Goal: Task Accomplishment & Management: Use online tool/utility

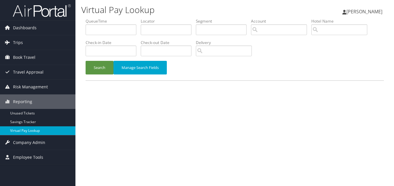
click at [21, 131] on link "Virtual Pay Lookup" at bounding box center [37, 130] width 75 height 9
click at [165, 30] on input "text" at bounding box center [166, 29] width 51 height 11
paste input "IHNOBA"
click at [86, 61] on button "Search" at bounding box center [100, 68] width 28 height 14
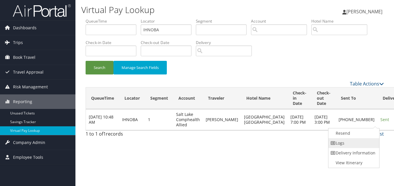
click at [348, 144] on link "Logs" at bounding box center [353, 143] width 50 height 10
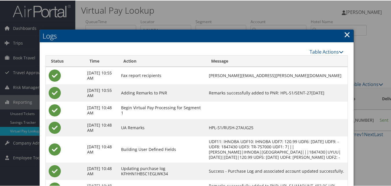
click at [346, 34] on link "×" at bounding box center [347, 34] width 7 height 12
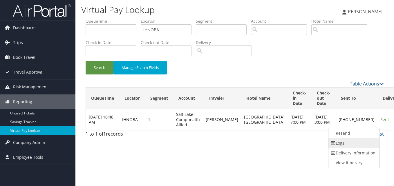
click at [343, 142] on link "Logs" at bounding box center [353, 143] width 50 height 10
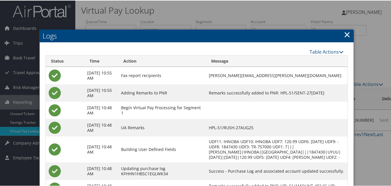
click at [346, 34] on link "×" at bounding box center [347, 34] width 7 height 12
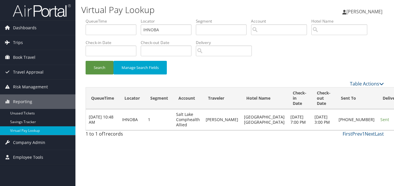
click at [322, 79] on div "Search Manage Search Fields" at bounding box center [234, 70] width 307 height 19
click at [270, 66] on div "Search Manage Search Fields" at bounding box center [234, 70] width 307 height 19
drag, startPoint x: 165, startPoint y: 30, endPoint x: 85, endPoint y: 30, distance: 79.7
click at [86, 30] on form "QueueTime Locator IHNOBA Segment Account Traveler Hotel Name Check-in Date Chec…" at bounding box center [235, 49] width 298 height 62
paste input "HZYEUM"
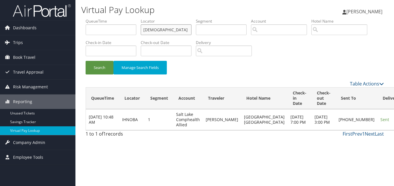
click at [86, 61] on button "Search" at bounding box center [100, 68] width 28 height 14
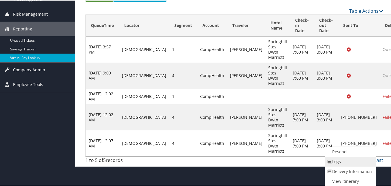
click at [344, 161] on link "Logs" at bounding box center [350, 161] width 50 height 10
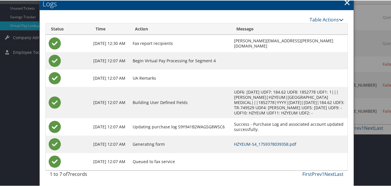
scroll to position [48, 0]
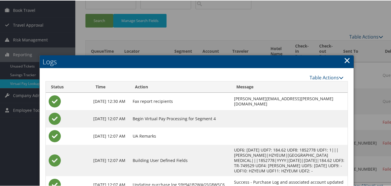
click at [344, 60] on link "×" at bounding box center [347, 60] width 7 height 12
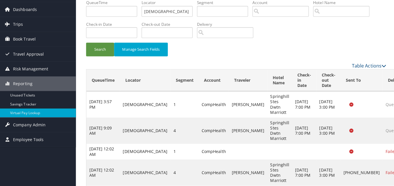
scroll to position [0, 0]
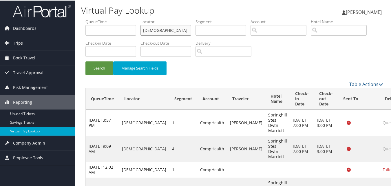
drag, startPoint x: 144, startPoint y: 31, endPoint x: 101, endPoint y: 33, distance: 43.2
click at [101, 18] on ul "QueueTime Locator HZYEUM Segment Account Traveler Hotel Name Check-in Date Chec…" at bounding box center [235, 18] width 298 height 0
paste input "IDBZSI"
click at [86, 61] on button "Search" at bounding box center [100, 68] width 28 height 14
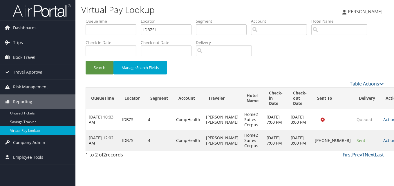
click at [238, 74] on div "Search Manage Search Fields" at bounding box center [234, 70] width 307 height 19
click at [174, 31] on input "IDBZSI" at bounding box center [166, 29] width 51 height 11
click at [86, 61] on button "Search" at bounding box center [100, 68] width 28 height 14
click at [383, 143] on link "Actions" at bounding box center [392, 141] width 18 height 6
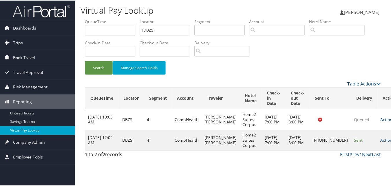
scroll to position [0, 0]
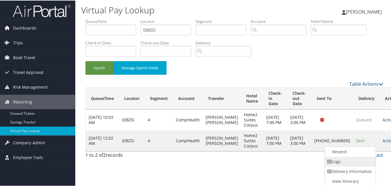
click at [358, 160] on link "Logs" at bounding box center [350, 161] width 50 height 10
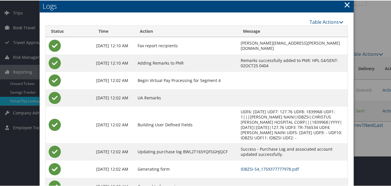
scroll to position [21, 0]
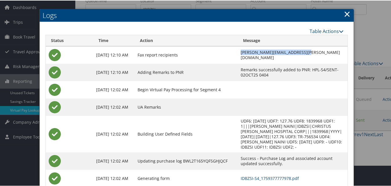
drag, startPoint x: 276, startPoint y: 55, endPoint x: 220, endPoint y: 56, distance: 56.0
click at [238, 56] on td "tanya.wesley@chghealthcare.com" at bounding box center [293, 54] width 110 height 17
drag, startPoint x: 220, startPoint y: 56, endPoint x: 289, endPoint y: 57, distance: 69.3
click at [289, 57] on td "tanya.wesley@chghealthcare.com" at bounding box center [293, 54] width 110 height 17
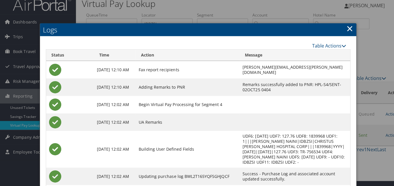
scroll to position [0, 0]
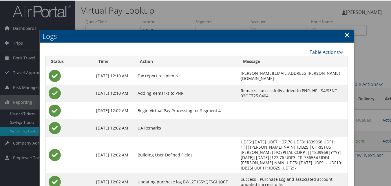
drag, startPoint x: 345, startPoint y: 35, endPoint x: 263, endPoint y: 38, distance: 82.1
click at [345, 35] on link "×" at bounding box center [347, 34] width 7 height 12
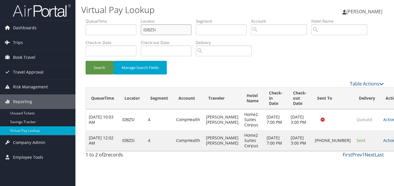
drag, startPoint x: 66, startPoint y: 22, endPoint x: 31, endPoint y: 17, distance: 35.6
click at [34, 17] on div "Dashboards AirPortal 360™ (Manager) My Travel Dashboard Trips Airtinerary® Look…" at bounding box center [197, 93] width 394 height 186
paste input "DOLZLY"
click at [86, 61] on button "Search" at bounding box center [100, 68] width 28 height 14
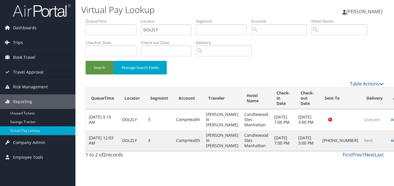
click at [391, 141] on link "Actions" at bounding box center [400, 141] width 18 height 6
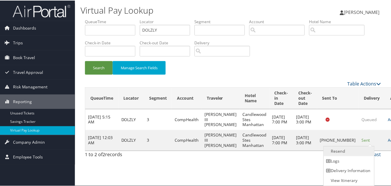
scroll to position [0, 0]
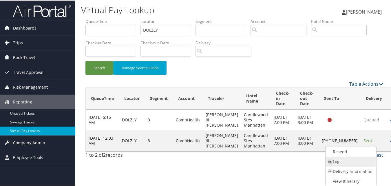
click at [350, 161] on link "Logs" at bounding box center [351, 161] width 50 height 10
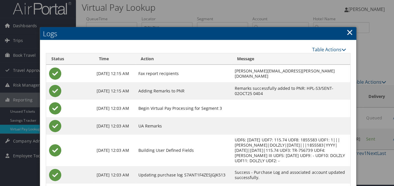
scroll to position [0, 0]
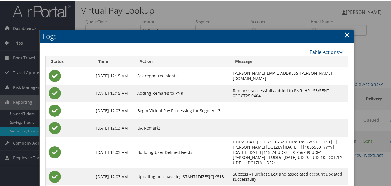
click at [346, 35] on link "×" at bounding box center [347, 34] width 7 height 12
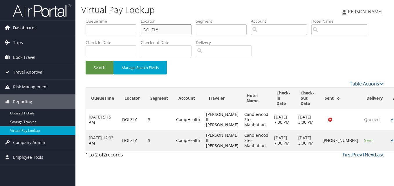
drag, startPoint x: 165, startPoint y: 30, endPoint x: 58, endPoint y: 30, distance: 106.7
click at [59, 30] on div "Dashboards AirPortal 360™ (Manager) My Travel Dashboard Trips Airtinerary® Look…" at bounding box center [197, 93] width 394 height 186
paste input "WOWNCF"
click at [86, 61] on button "Search" at bounding box center [100, 68] width 28 height 14
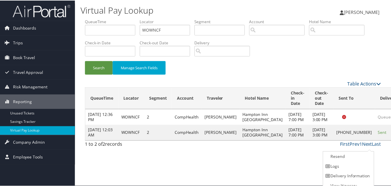
scroll to position [6, 0]
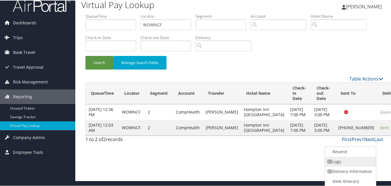
click at [353, 160] on link "Logs" at bounding box center [350, 161] width 50 height 10
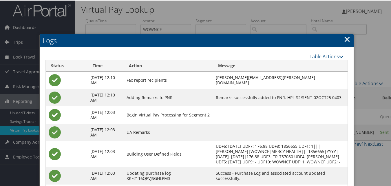
scroll to position [0, 0]
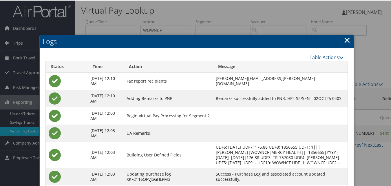
click at [344, 40] on link "×" at bounding box center [347, 40] width 7 height 12
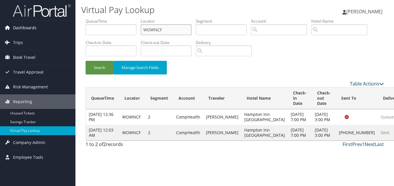
drag, startPoint x: 138, startPoint y: 30, endPoint x: 28, endPoint y: 31, distance: 110.2
click at [47, 30] on div "Dashboards AirPortal 360™ (Manager) My Travel Dashboard Trips Airtinerary® Look…" at bounding box center [197, 93] width 394 height 186
paste input "JRBHBG"
type input "JRBHBG"
click at [86, 61] on button "Search" at bounding box center [100, 68] width 28 height 14
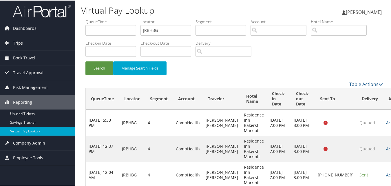
click at [187, 72] on div "Search Manage Search Fields" at bounding box center [234, 70] width 307 height 19
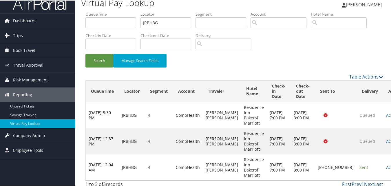
scroll to position [12, 0]
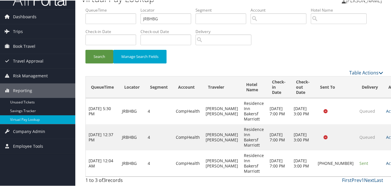
click at [386, 163] on link "Actions" at bounding box center [395, 163] width 18 height 6
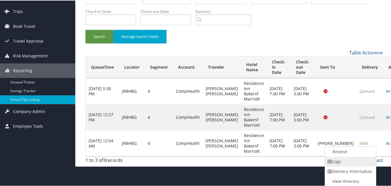
click at [344, 162] on link "Logs" at bounding box center [350, 161] width 50 height 10
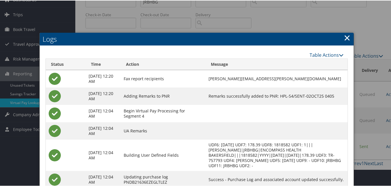
scroll to position [23, 0]
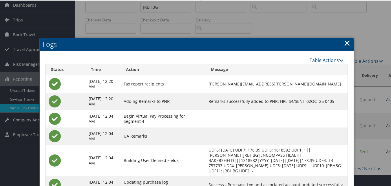
click at [344, 41] on link "×" at bounding box center [347, 43] width 7 height 12
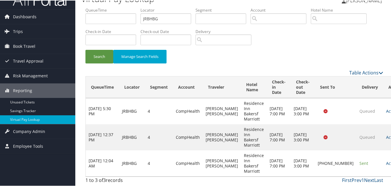
scroll to position [12, 0]
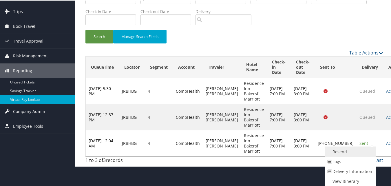
click at [346, 151] on link "Resend" at bounding box center [350, 151] width 50 height 10
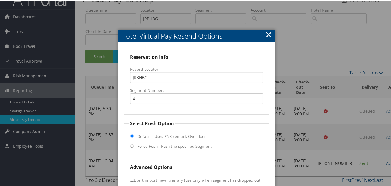
click at [131, 146] on input "Force Rush - Rush the specified Segment" at bounding box center [132, 146] width 4 height 4
radio input "true"
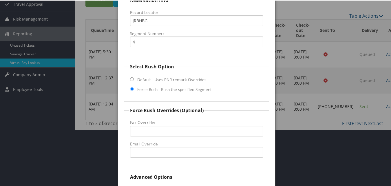
scroll to position [117, 0]
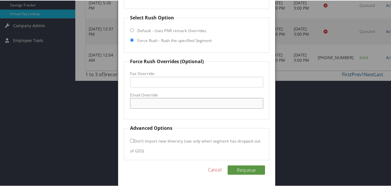
click at [146, 104] on input "Email Override" at bounding box center [196, 102] width 133 height 11
paste input "ribakersfield@gmail.com"
type input "ribakersfield@gmail.com"
click at [217, 117] on fieldset "Force Rush Overrides (Optional) Fax Override: Email Override ribakersfield@gmai…" at bounding box center [196, 87] width 145 height 61
click at [248, 170] on button "Requeue" at bounding box center [246, 169] width 37 height 9
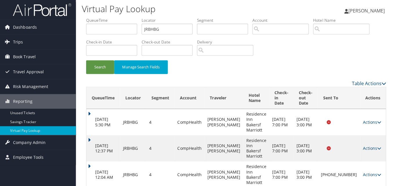
scroll to position [0, 0]
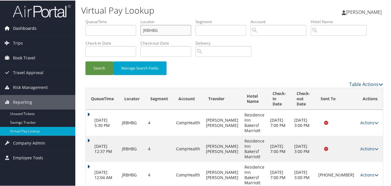
drag, startPoint x: 165, startPoint y: 31, endPoint x: 50, endPoint y: 30, distance: 114.8
click at [53, 30] on div "Dashboards AirPortal 360™ (Manager) My Travel Dashboard Trips Airtinerary® Look…" at bounding box center [197, 112] width 394 height 224
paste input "EZDIVR"
click at [86, 61] on button "Search" at bounding box center [100, 68] width 28 height 14
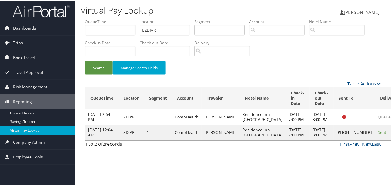
scroll to position [6, 0]
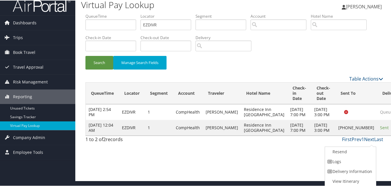
click at [346, 160] on link "Logs" at bounding box center [350, 161] width 50 height 10
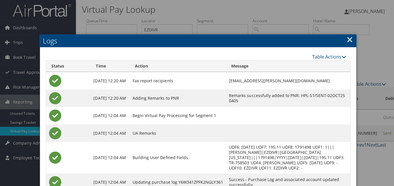
scroll to position [0, 0]
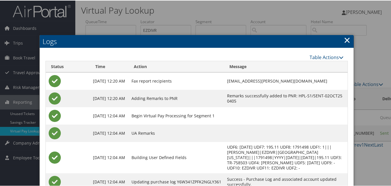
click at [346, 38] on link "×" at bounding box center [347, 40] width 7 height 12
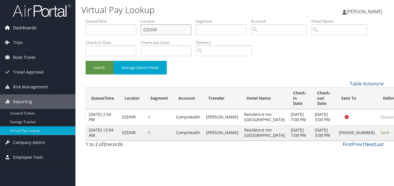
drag, startPoint x: 129, startPoint y: 28, endPoint x: 74, endPoint y: 22, distance: 55.1
click at [74, 22] on div "Dashboards AirPortal 360™ (Manager) My Travel Dashboard Trips Airtinerary® Look…" at bounding box center [197, 93] width 394 height 186
paste input "JUSUET"
type input "JUSUET"
click at [86, 61] on button "Search" at bounding box center [100, 68] width 28 height 14
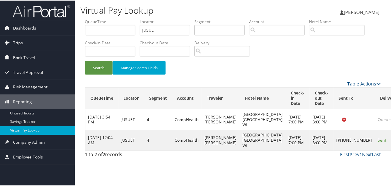
scroll to position [13, 0]
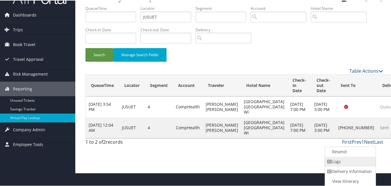
click at [349, 160] on link "Logs" at bounding box center [350, 161] width 50 height 10
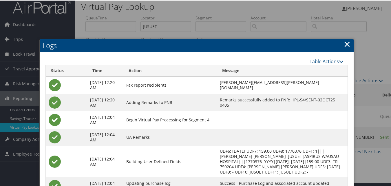
scroll to position [0, 0]
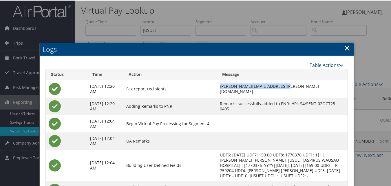
drag, startPoint x: 286, startPoint y: 89, endPoint x: 207, endPoint y: 89, distance: 78.6
click at [217, 89] on td "KAYCE.BARTON@CHGHEALTHCARE.COM" at bounding box center [282, 88] width 131 height 17
click at [293, 92] on td "KAYCE.BARTON@CHGHEALTHCARE.COM" at bounding box center [282, 88] width 131 height 17
drag, startPoint x: 286, startPoint y: 88, endPoint x: 209, endPoint y: 88, distance: 76.5
click at [217, 88] on td "KAYCE.BARTON@CHGHEALTHCARE.COM" at bounding box center [282, 88] width 131 height 17
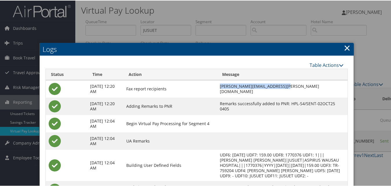
click at [297, 90] on td "KAYCE.BARTON@CHGHEALTHCARE.COM" at bounding box center [282, 88] width 131 height 17
